Goal: Information Seeking & Learning: Find contact information

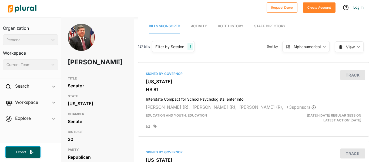
scroll to position [0, 1]
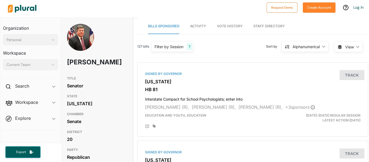
click at [27, 2] on img at bounding box center [22, 8] width 38 height 19
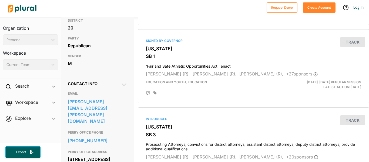
scroll to position [114, 0]
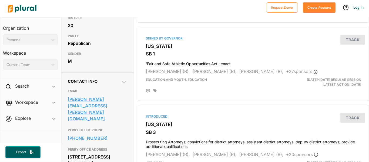
click at [106, 112] on link "[PERSON_NAME][EMAIL_ADDRESS][PERSON_NAME][DOMAIN_NAME]" at bounding box center [97, 109] width 59 height 28
click at [94, 109] on link "larry.walker@senate.ga.gov" at bounding box center [97, 109] width 59 height 28
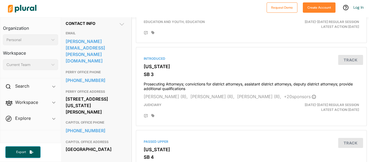
scroll to position [172, 0]
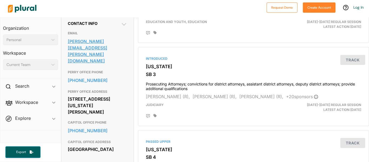
click at [95, 51] on link "larry.walker@senate.ga.gov" at bounding box center [97, 51] width 59 height 28
click at [98, 54] on link "larry.walker@senate.ga.gov" at bounding box center [97, 51] width 59 height 28
drag, startPoint x: 129, startPoint y: 48, endPoint x: 67, endPoint y: 52, distance: 61.4
click at [67, 52] on div "Contact Info EMAIL larry.walker@senate.ga.gov PERRY OFFICE PHONE 404-656-0095 P…" at bounding box center [97, 89] width 72 height 151
copy link "larry.walker@senate.ga.gov"
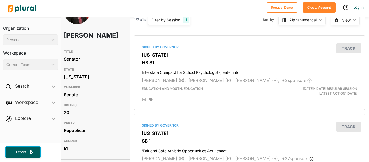
scroll to position [0, 4]
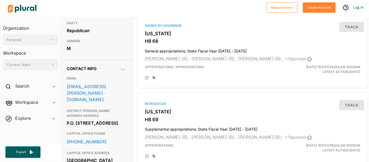
scroll to position [128, 2]
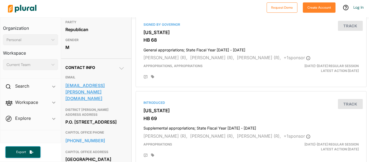
click at [82, 94] on link "matt.hatchett@house.ga.gov" at bounding box center [94, 91] width 59 height 21
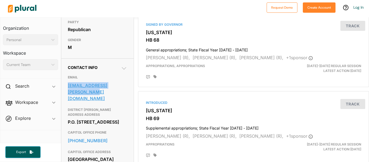
drag, startPoint x: 97, startPoint y: 81, endPoint x: 71, endPoint y: 103, distance: 33.7
click at [71, 103] on div "EMAIL matt.hatchett@house.ga.gov DISTRICT MAILING ADDRESS ADDRESS P.O. Box 709 …" at bounding box center [97, 119] width 59 height 99
copy div "matt.hatchett@house.ga.gov"
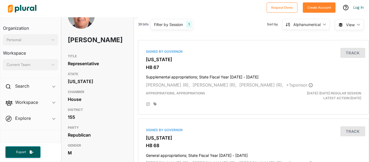
scroll to position [22, 0]
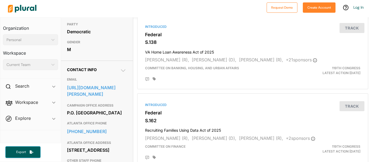
scroll to position [125, 0]
drag, startPoint x: 115, startPoint y: 100, endPoint x: 64, endPoint y: 85, distance: 53.1
copy link "https://www.ossoff.senate.gov/contact-us/"
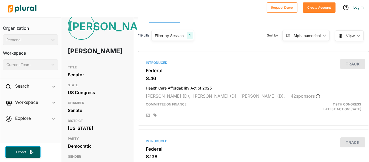
scroll to position [0, 4]
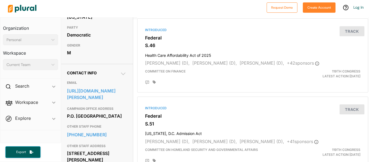
scroll to position [122, 1]
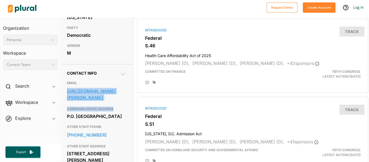
drag, startPoint x: 119, startPoint y: 121, endPoint x: 68, endPoint y: 102, distance: 55.0
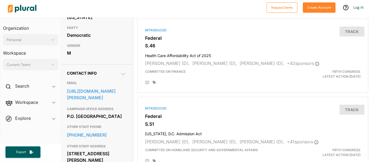
drag, startPoint x: 65, startPoint y: 94, endPoint x: 88, endPoint y: 109, distance: 27.0
drag, startPoint x: 119, startPoint y: 120, endPoint x: 84, endPoint y: 111, distance: 36.2
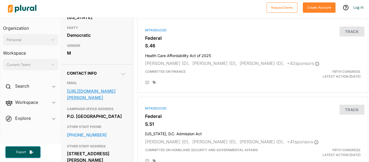
click at [105, 104] on div "EMAIL https://www.warnock.senate.gov/contact/contact-form/" at bounding box center [96, 91] width 59 height 26
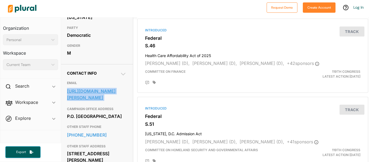
drag, startPoint x: 105, startPoint y: 119, endPoint x: 72, endPoint y: 103, distance: 36.4
click at [72, 103] on div "EMAIL https://www.warnock.senate.gov/contact/contact-form/" at bounding box center [96, 91] width 59 height 26
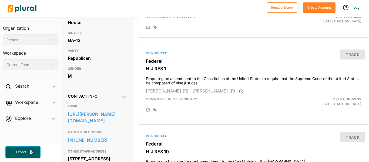
scroll to position [104, 0]
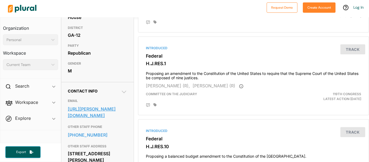
drag, startPoint x: 118, startPoint y: 120, endPoint x: 68, endPoint y: 109, distance: 51.0
click at [68, 109] on div "[URL][PERSON_NAME][DOMAIN_NAME]" at bounding box center [97, 112] width 59 height 16
copy link "[URL][PERSON_NAME][DOMAIN_NAME]"
click at [98, 97] on div "EMAIL [URL][PERSON_NAME][DOMAIN_NAME]" at bounding box center [97, 109] width 59 height 26
